Goal: Task Accomplishment & Management: Manage account settings

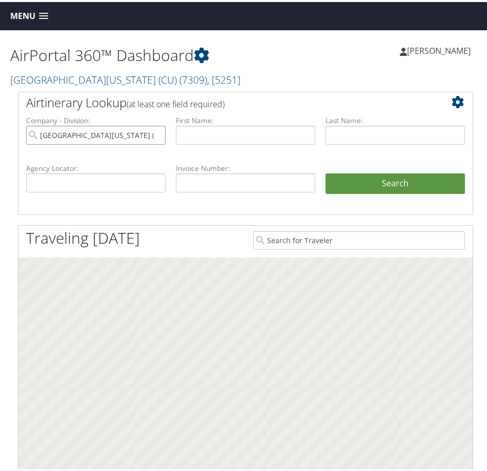
click at [156, 135] on input "University of Colorado (CU)" at bounding box center [96, 133] width 140 height 19
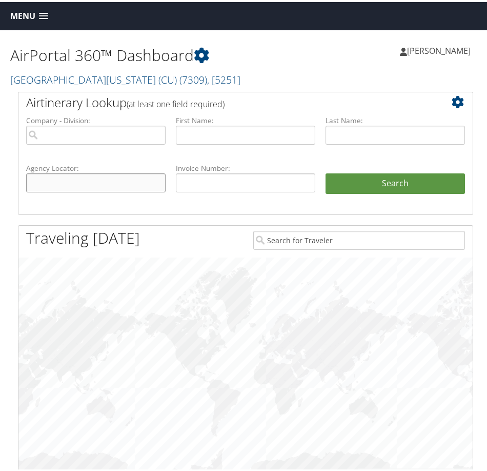
click at [122, 176] on input "text" at bounding box center [96, 180] width 140 height 19
paste input "DL6CS8"
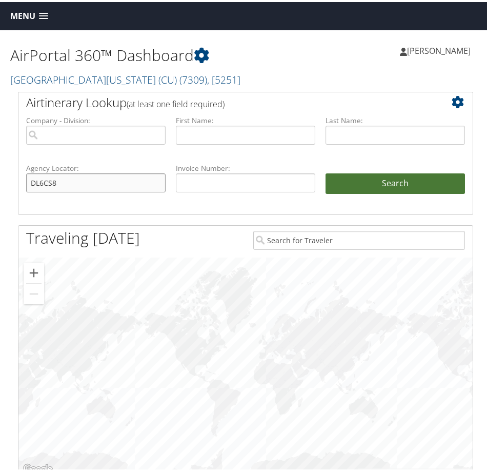
type input "DL6CS8"
click at [406, 174] on button "Search" at bounding box center [396, 181] width 140 height 21
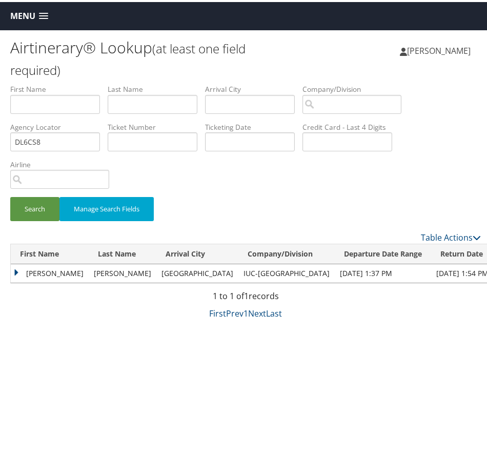
click at [13, 270] on td "JOHN" at bounding box center [50, 271] width 78 height 18
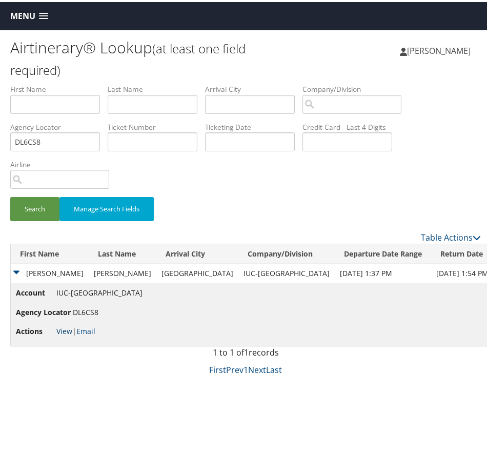
click at [64, 330] on link "View" at bounding box center [64, 329] width 16 height 10
click at [34, 9] on span "Menu" at bounding box center [22, 14] width 25 height 10
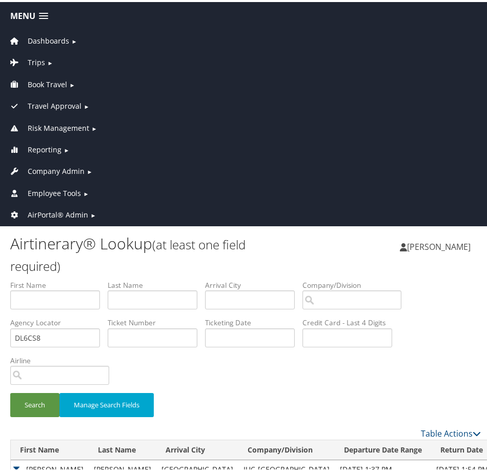
click at [53, 212] on span "AirPortal® Admin" at bounding box center [58, 212] width 61 height 11
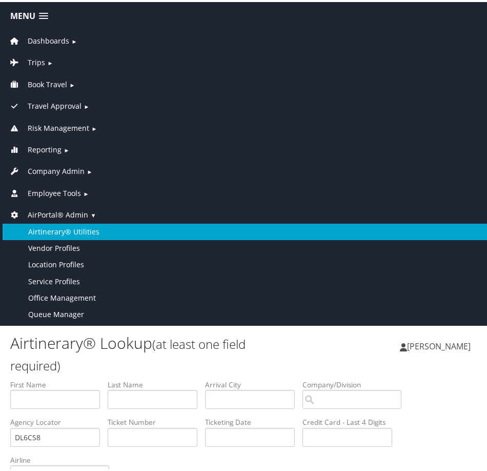
click at [69, 229] on link "Airtinerary® Utilities" at bounding box center [246, 230] width 486 height 16
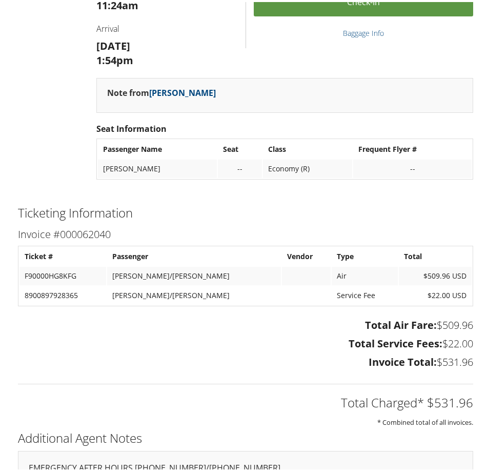
scroll to position [779, 0]
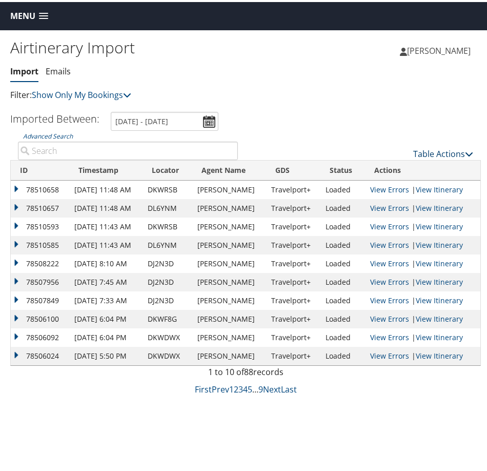
click at [451, 150] on link "Table Actions" at bounding box center [443, 151] width 60 height 11
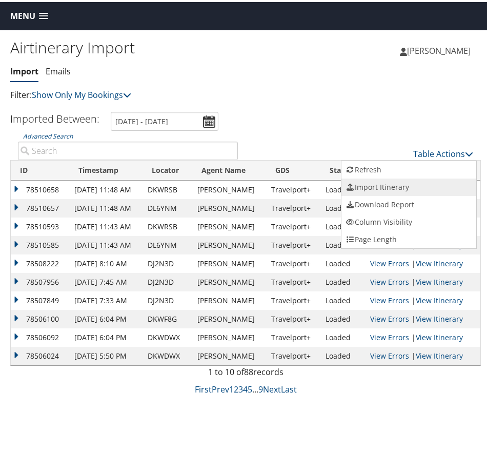
click at [393, 187] on link "Import Itinerary" at bounding box center [409, 184] width 135 height 17
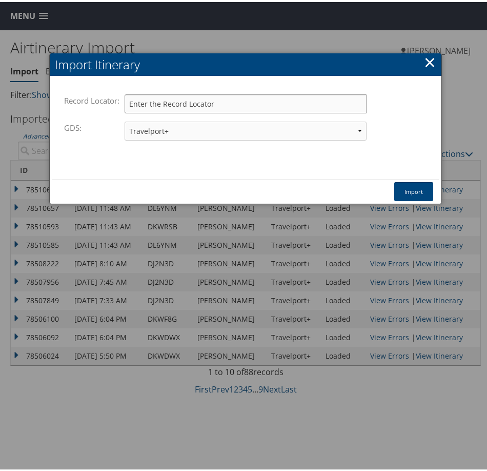
click at [144, 103] on input "Record Locator:" at bounding box center [246, 101] width 242 height 19
type input "DL6CS8"
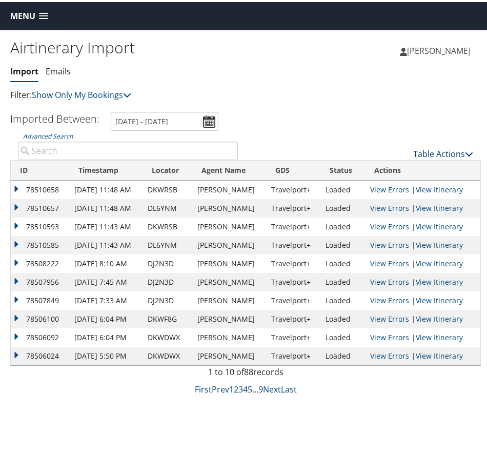
click at [427, 152] on link "Table Actions" at bounding box center [443, 151] width 60 height 11
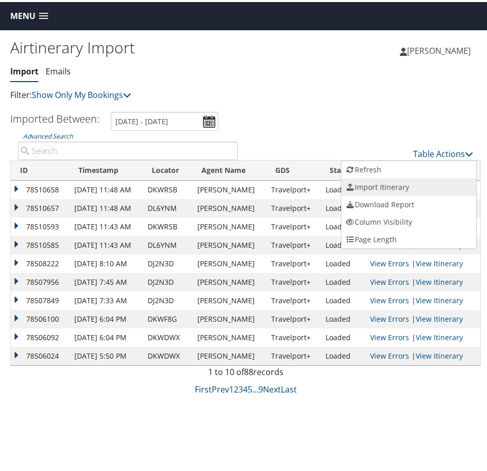
click at [381, 180] on link "Import Itinerary" at bounding box center [409, 184] width 135 height 17
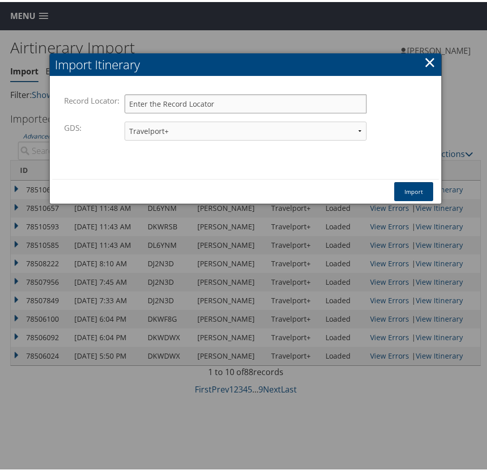
click at [219, 100] on input "Record Locator:" at bounding box center [246, 101] width 242 height 19
type input "dl6cs8"
click at [423, 186] on button "Import" at bounding box center [413, 189] width 39 height 19
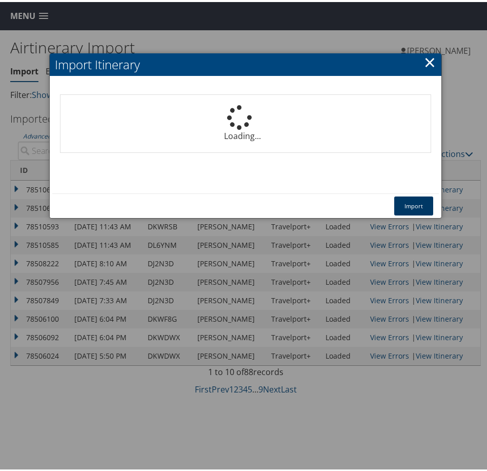
select select "1P"
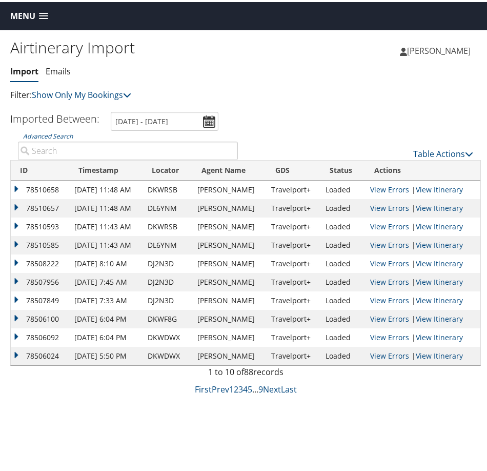
click at [27, 15] on span "Menu" at bounding box center [22, 14] width 25 height 10
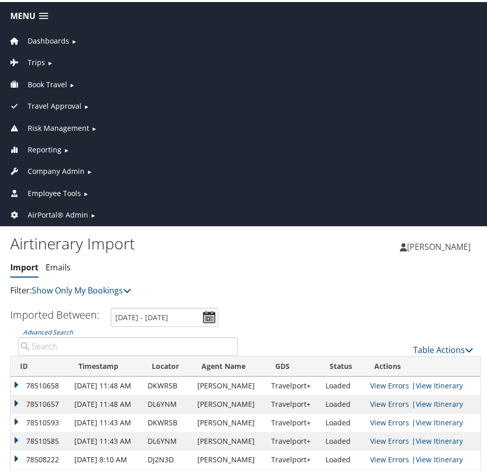
click at [47, 42] on span "Dashboards" at bounding box center [49, 38] width 42 height 11
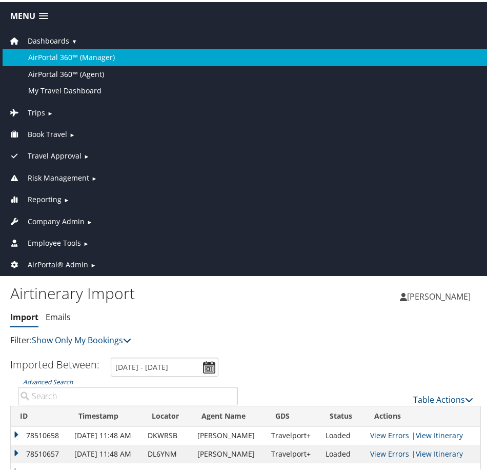
click at [63, 54] on link "AirPortal 360™ (Manager)" at bounding box center [246, 55] width 486 height 16
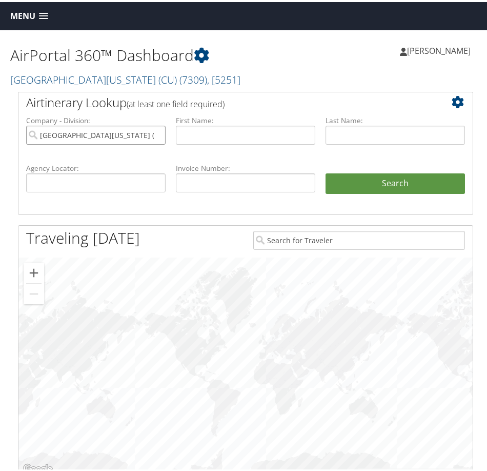
click at [159, 129] on input "[GEOGRAPHIC_DATA][US_STATE] (CU)" at bounding box center [96, 133] width 140 height 19
click at [114, 179] on input "text" at bounding box center [96, 180] width 140 height 19
paste input "D"
type input "DL6CS8"
click at [326, 171] on button "Search" at bounding box center [396, 181] width 140 height 21
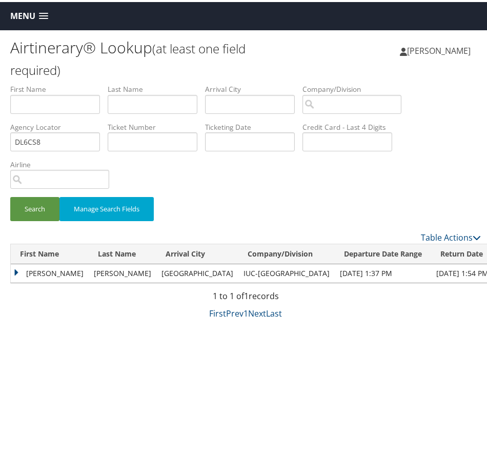
click at [16, 271] on td "JOHN" at bounding box center [50, 271] width 78 height 18
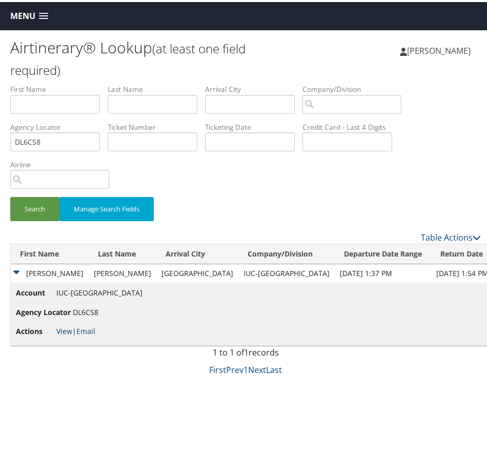
click at [63, 331] on link "View" at bounding box center [64, 329] width 16 height 10
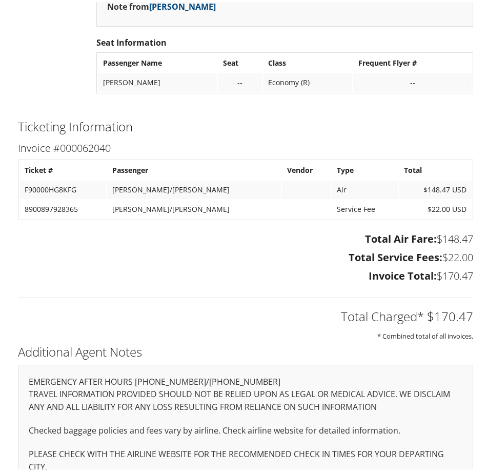
scroll to position [882, 0]
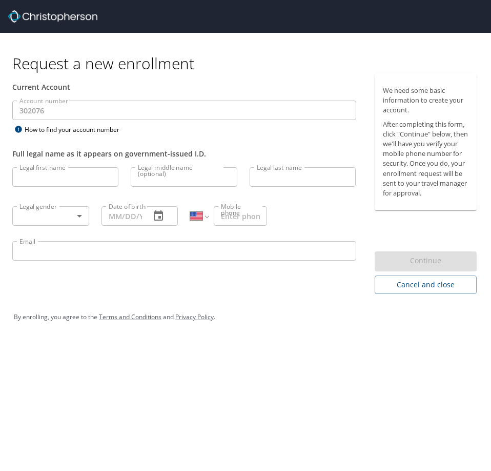
select select "US"
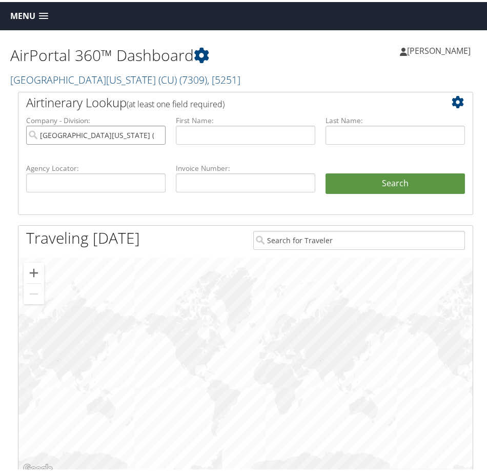
click at [155, 133] on input "University of Colorado (CU)" at bounding box center [96, 133] width 140 height 19
click at [203, 133] on input "text" at bounding box center [246, 133] width 140 height 19
type input "[PERSON_NAME]"
click at [326, 171] on button "Search" at bounding box center [396, 181] width 140 height 21
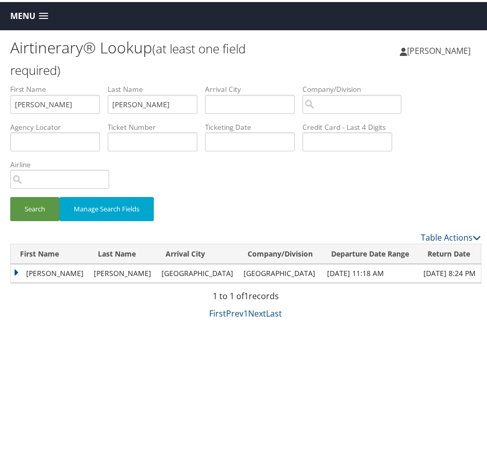
click at [15, 268] on td "[PERSON_NAME]" at bounding box center [50, 271] width 78 height 18
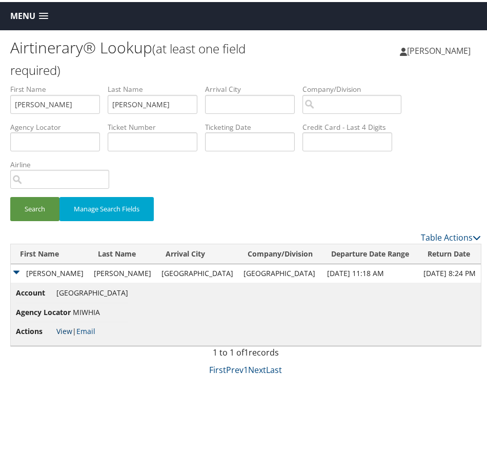
click at [59, 326] on link "View" at bounding box center [64, 329] width 16 height 10
click at [62, 325] on link "View" at bounding box center [64, 329] width 16 height 10
click at [29, 10] on span "Menu" at bounding box center [22, 14] width 25 height 10
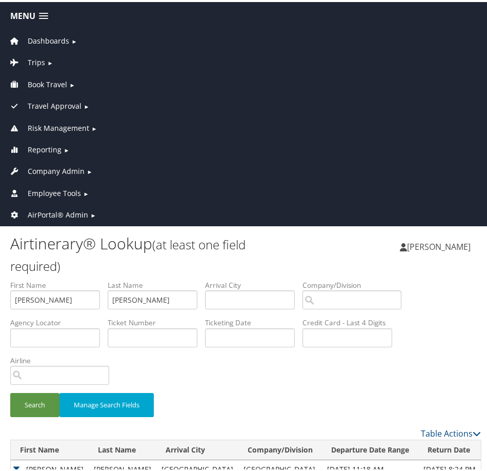
click at [52, 170] on span "Company Admin" at bounding box center [56, 169] width 57 height 11
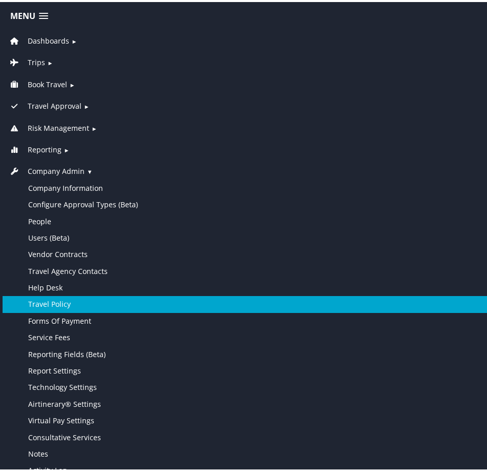
click at [69, 303] on link "Travel Policy" at bounding box center [246, 302] width 486 height 16
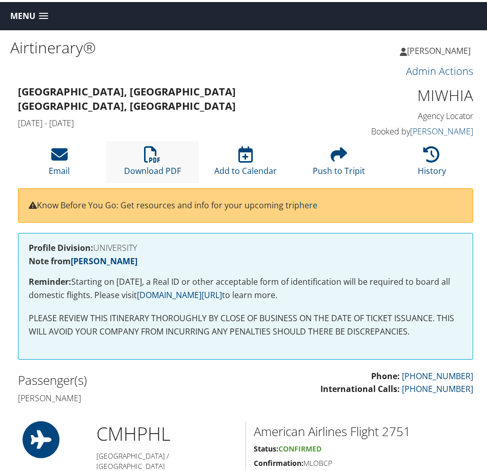
click at [139, 155] on li "Download PDF" at bounding box center [152, 160] width 93 height 42
click at [52, 158] on icon at bounding box center [59, 152] width 16 height 16
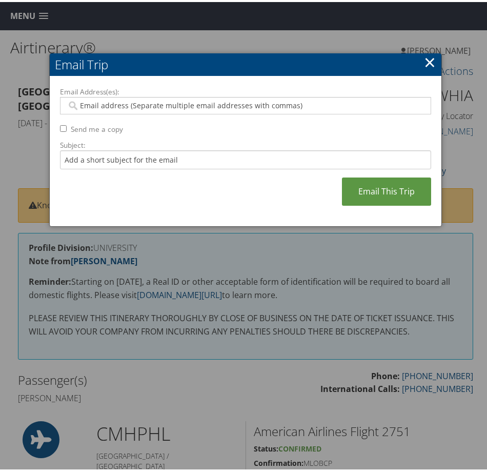
click at [157, 100] on input "Email Address(es):" at bounding box center [244, 103] width 354 height 10
paste input "sally.frazee@temple.edu"
type input "sally.frazee@temple.edu"
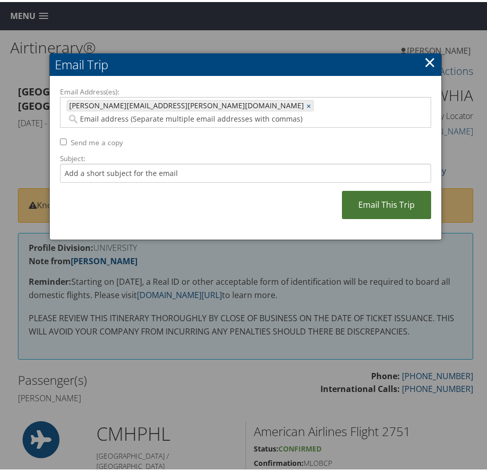
click at [410, 189] on link "Email This Trip" at bounding box center [386, 203] width 89 height 28
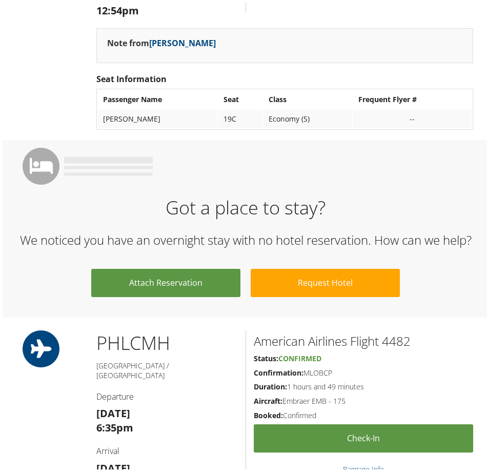
scroll to position [254, 0]
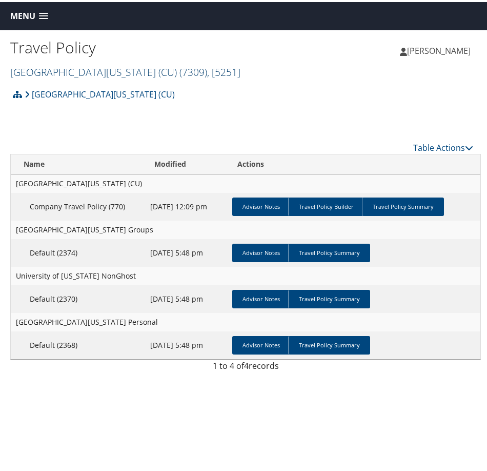
click at [86, 73] on link "[GEOGRAPHIC_DATA][US_STATE] (CU) ( 7309 ) , [ 5251 ]" at bounding box center [125, 70] width 230 height 14
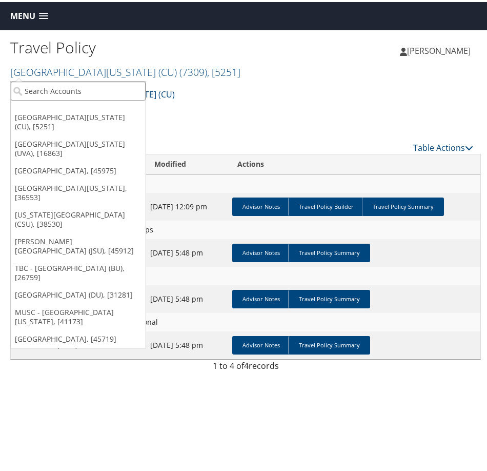
click at [90, 84] on input "search" at bounding box center [78, 89] width 135 height 19
type input "p"
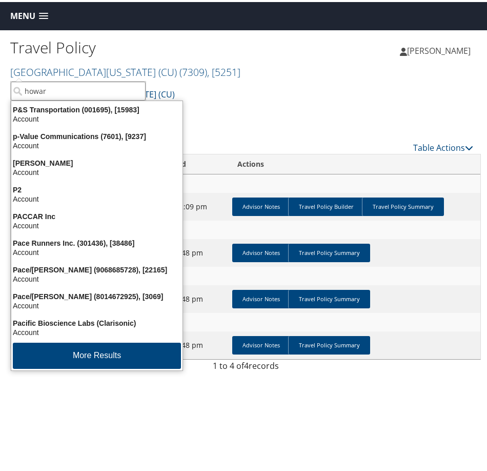
type input "[PERSON_NAME]"
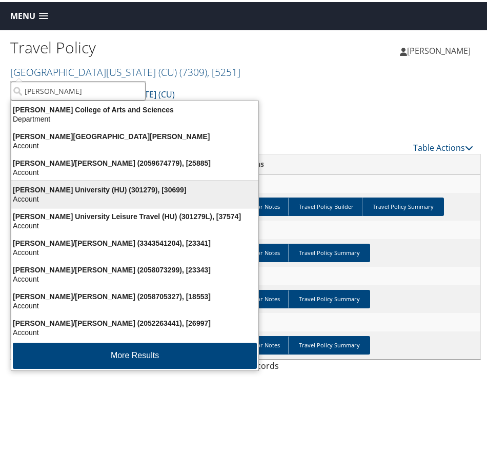
click at [66, 182] on div "[PERSON_NAME] University (HU) (301279), [30699] Account" at bounding box center [135, 193] width 244 height 24
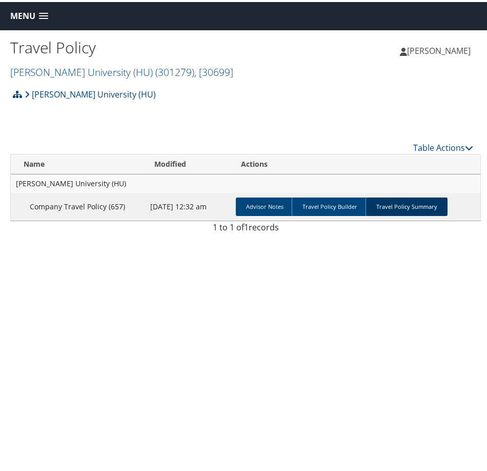
click at [392, 200] on link "Travel Policy Summary" at bounding box center [407, 204] width 82 height 18
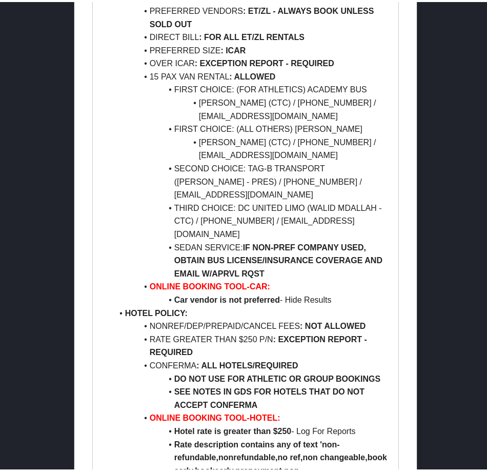
scroll to position [1129, 0]
